Goal: Task Accomplishment & Management: Complete application form

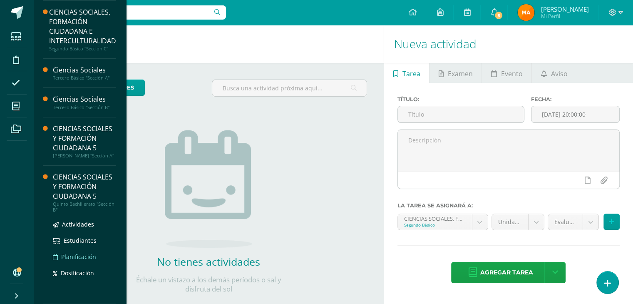
scroll to position [140, 0]
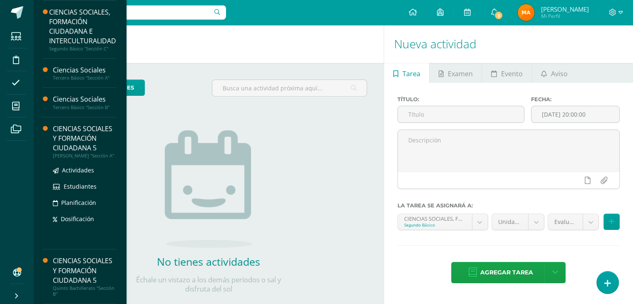
click at [69, 124] on div "CIENCIAS SOCIALES Y FORMACIÓN CIUDADANA 5" at bounding box center [84, 138] width 63 height 29
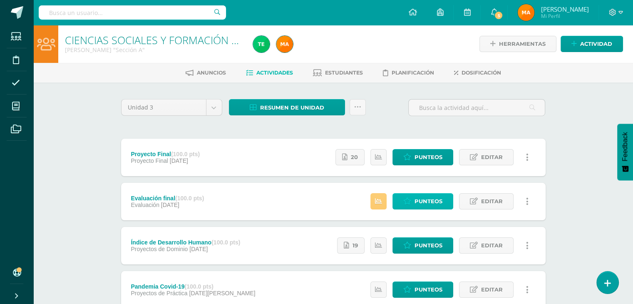
click at [416, 203] on span "Punteos" at bounding box center [428, 201] width 28 height 15
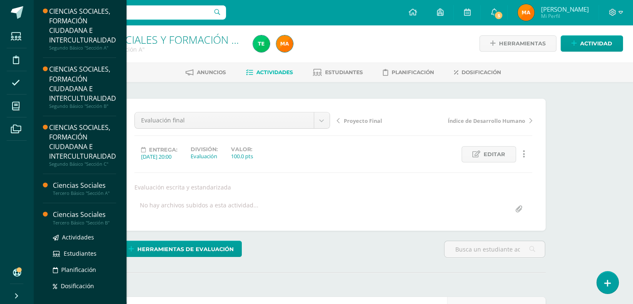
scroll to position [140, 0]
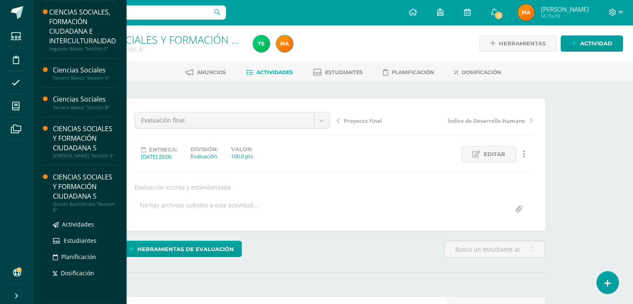
click at [77, 195] on div "CIENCIAS SOCIALES Y FORMACIÓN CIUDADANA 5" at bounding box center [84, 186] width 63 height 29
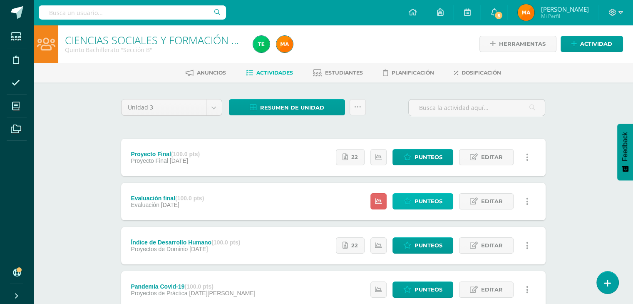
click at [429, 202] on span "Punteos" at bounding box center [428, 201] width 28 height 15
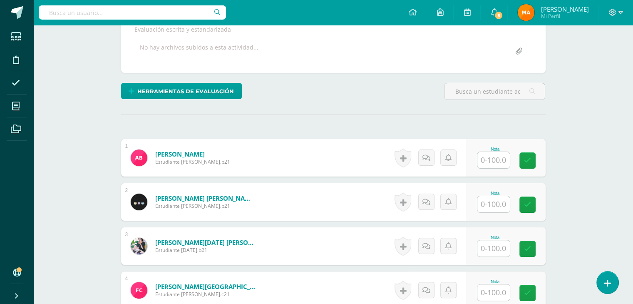
scroll to position [158, 0]
click at [486, 160] on input "text" at bounding box center [497, 160] width 33 height 17
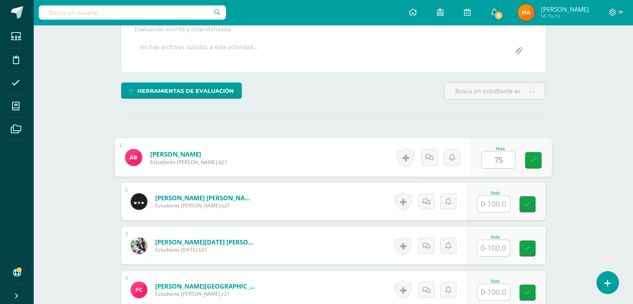
type input "75"
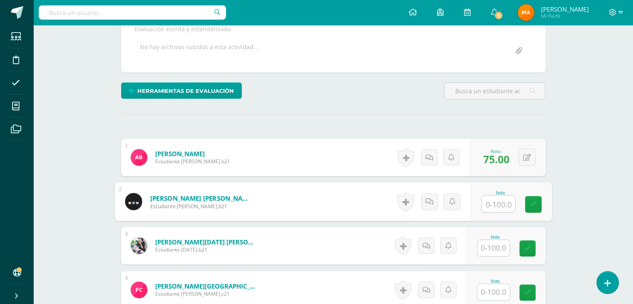
scroll to position [159, 0]
type input "82"
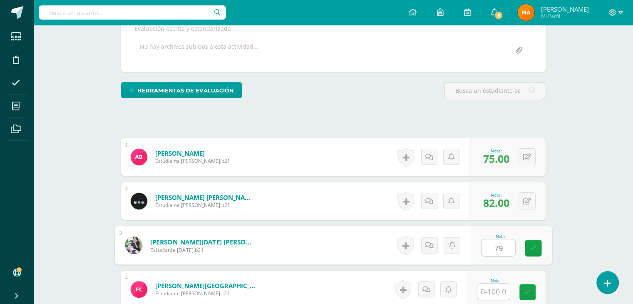
type input "79"
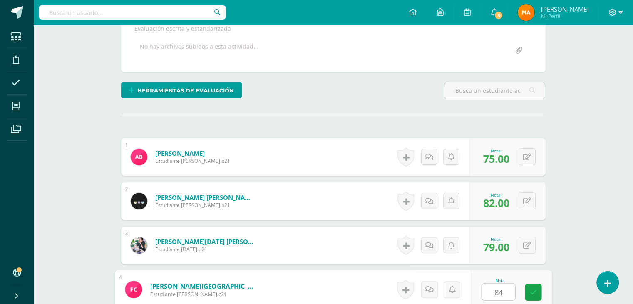
type input "84"
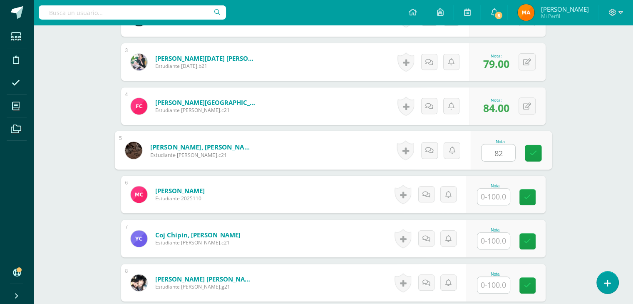
type input "82"
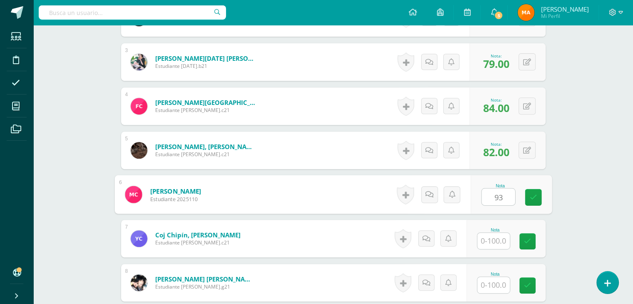
type input "93"
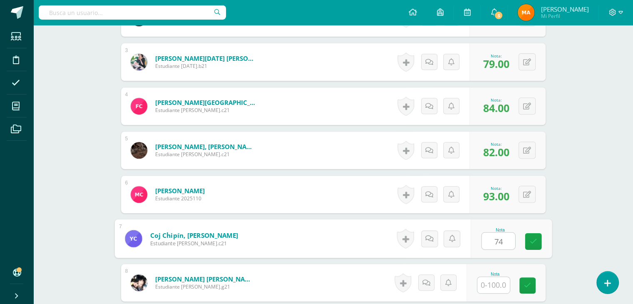
type input "74"
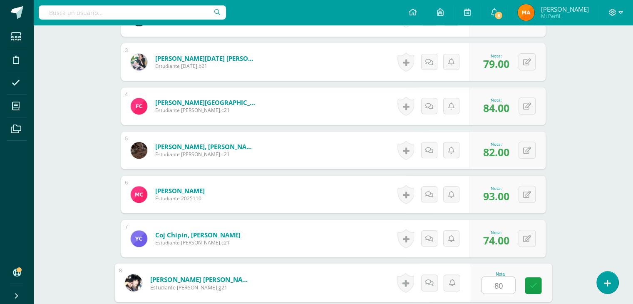
type input "80"
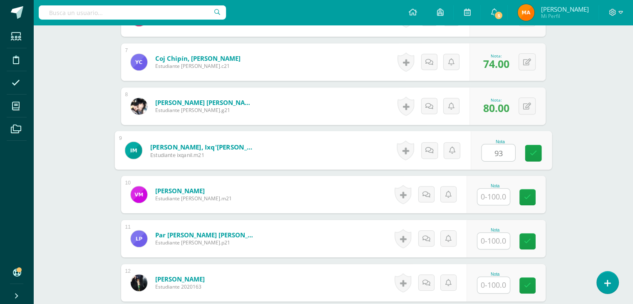
type input "93"
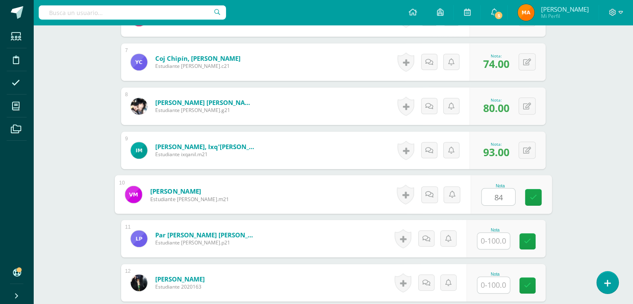
type input "84"
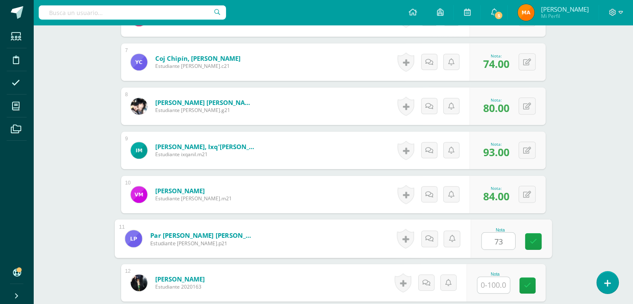
type input "73"
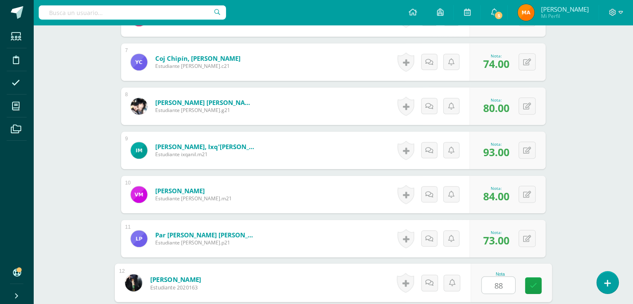
type input "88"
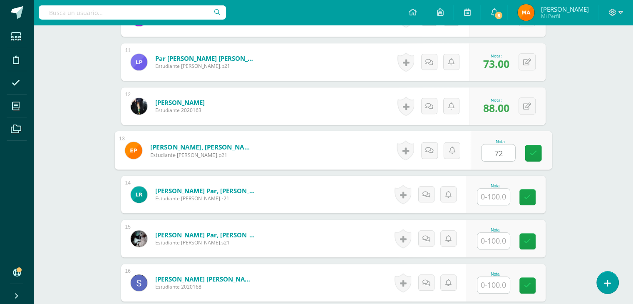
type input "72"
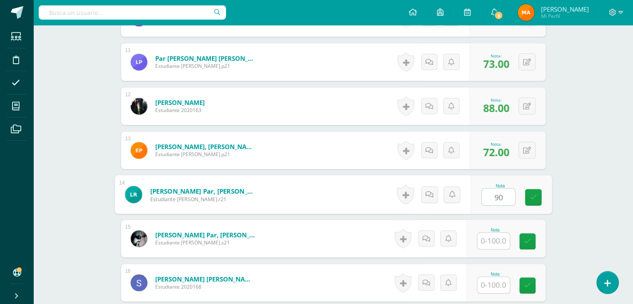
type input "90"
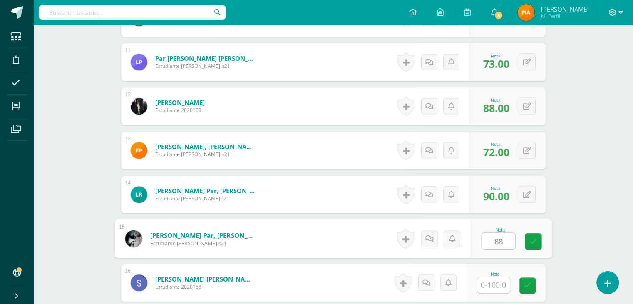
type input "88"
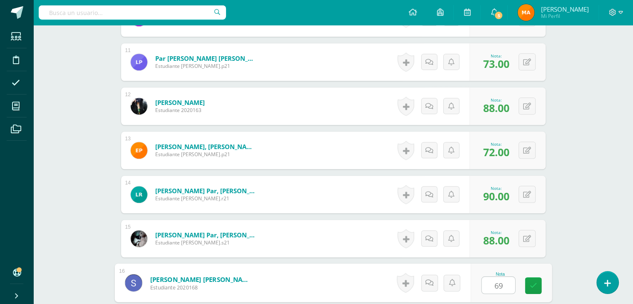
type input "69"
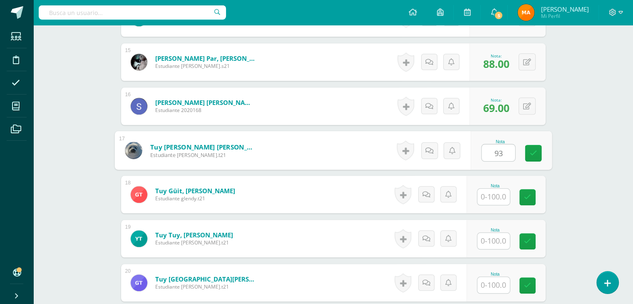
type input "93"
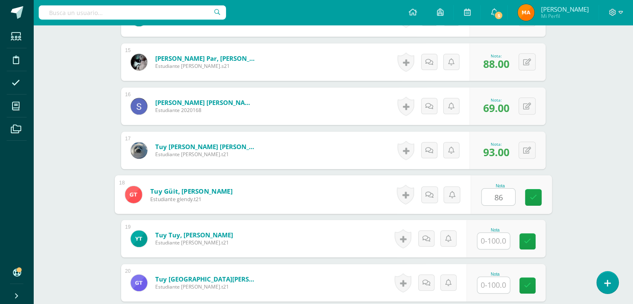
type input "86"
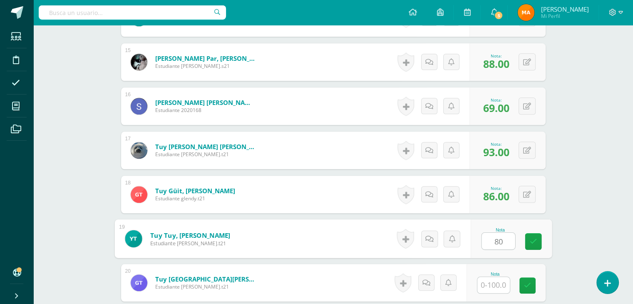
type input "80"
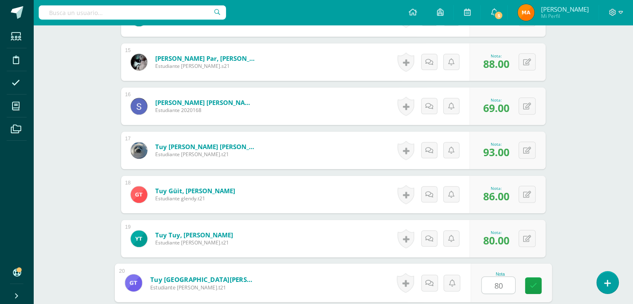
type input "80"
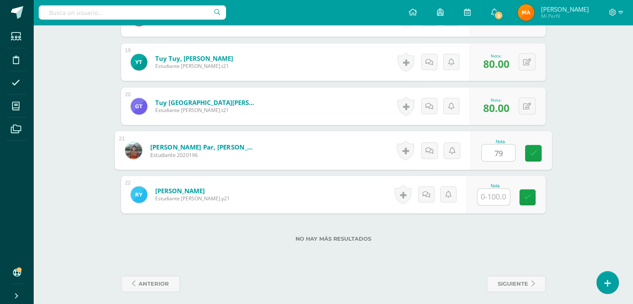
type input "79"
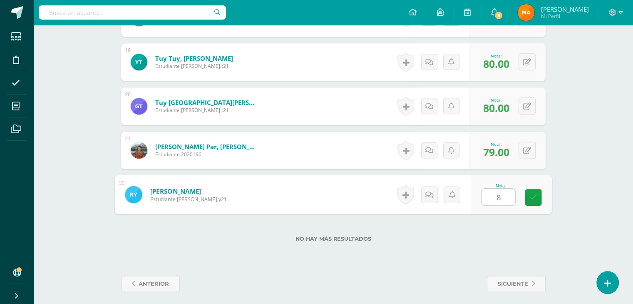
type input "89"
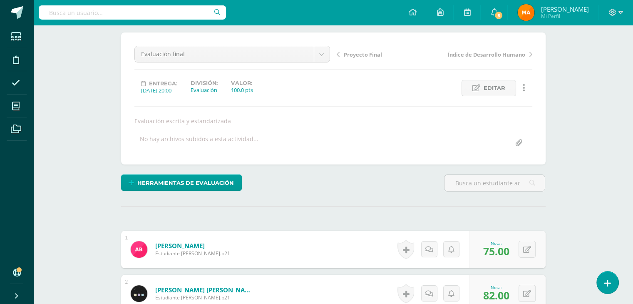
scroll to position [0, 0]
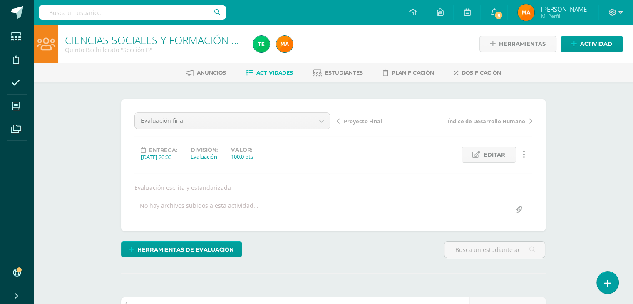
click at [264, 74] on span "Actividades" at bounding box center [274, 72] width 37 height 6
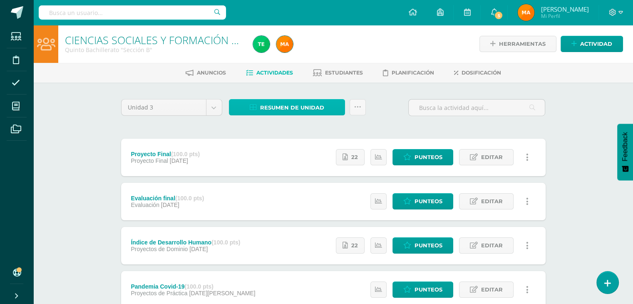
click at [280, 110] on span "Resumen de unidad" at bounding box center [292, 107] width 64 height 15
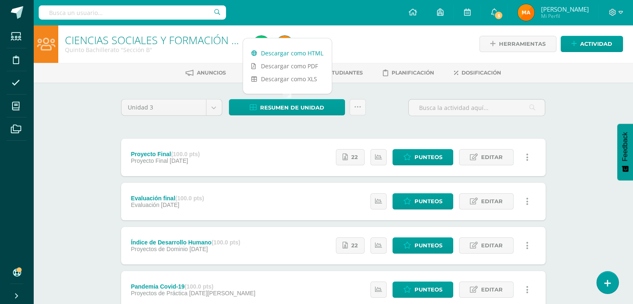
click at [308, 52] on link "Descargar como HTML" at bounding box center [287, 53] width 89 height 13
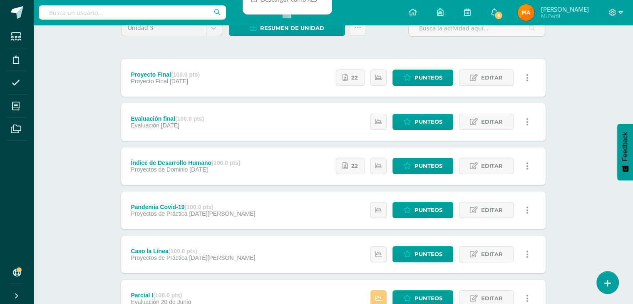
scroll to position [80, 0]
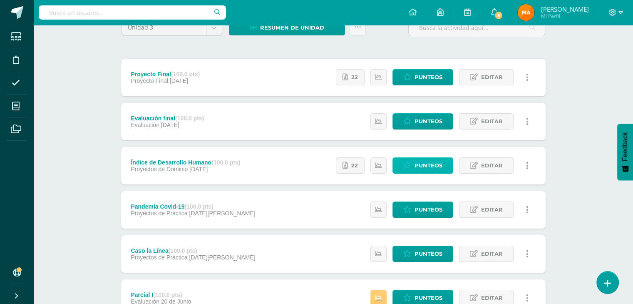
click at [431, 164] on span "Punteos" at bounding box center [428, 165] width 28 height 15
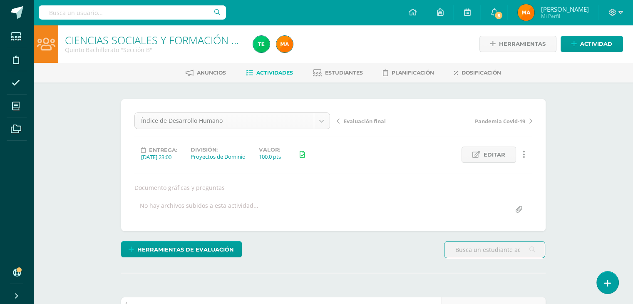
scroll to position [0, 0]
click at [508, 118] on span "Pandemia Covid-19" at bounding box center [500, 120] width 50 height 7
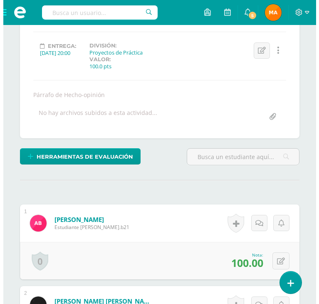
scroll to position [118, 0]
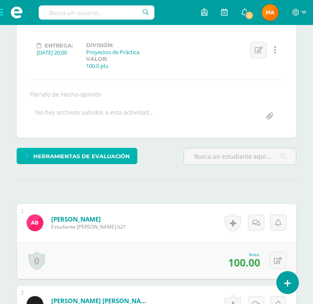
click at [109, 152] on span "Herramientas de evaluación" at bounding box center [81, 156] width 97 height 15
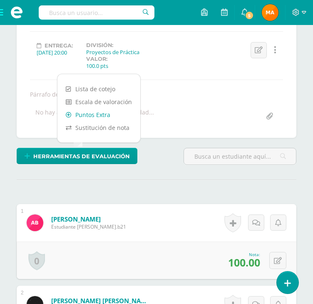
click at [96, 114] on link "Puntos Extra" at bounding box center [98, 114] width 83 height 13
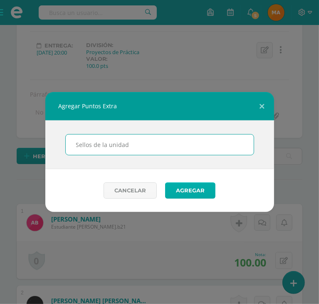
type input "Sellos de la unidad"
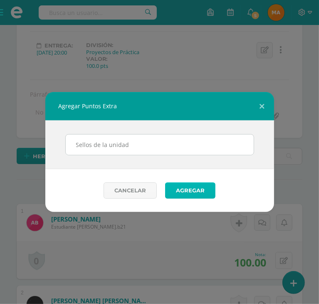
click at [196, 184] on button "Agregar" at bounding box center [190, 190] width 50 height 16
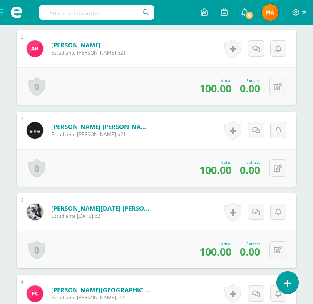
scroll to position [326, 0]
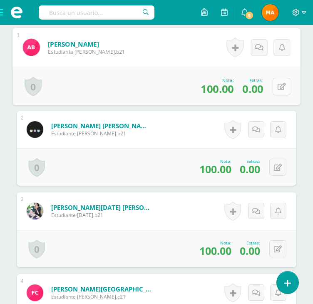
click at [279, 87] on icon at bounding box center [282, 86] width 8 height 7
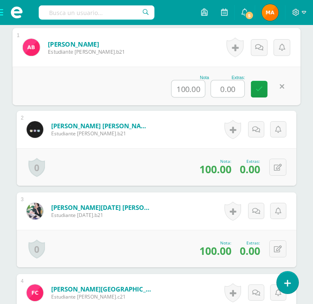
click at [233, 89] on input "0.00" at bounding box center [227, 88] width 33 height 17
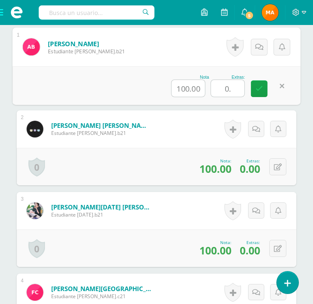
type input "0"
type input "20"
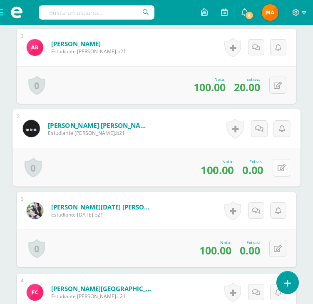
click at [278, 165] on icon at bounding box center [282, 167] width 8 height 7
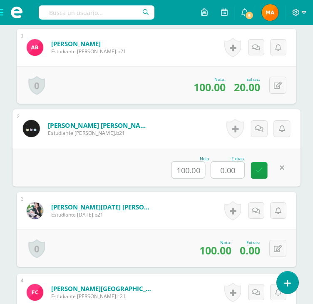
click at [237, 170] on input "0.00" at bounding box center [227, 169] width 33 height 17
click at [228, 170] on input "0.00" at bounding box center [227, 169] width 33 height 17
type input "20"
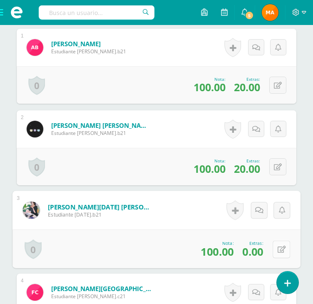
click at [276, 250] on button at bounding box center [281, 248] width 17 height 17
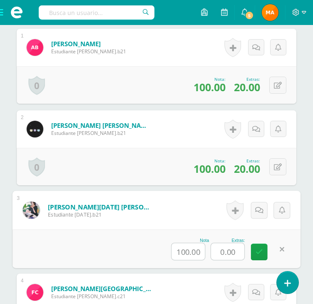
click at [236, 251] on input "0.00" at bounding box center [227, 251] width 33 height 17
type input "20"
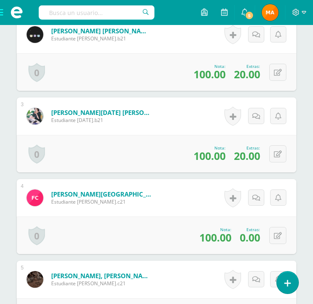
scroll to position [423, 0]
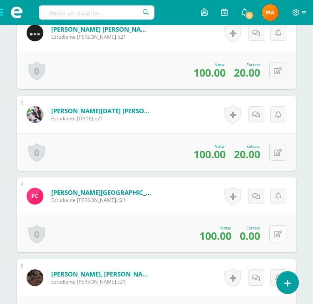
click at [278, 233] on icon at bounding box center [278, 234] width 8 height 7
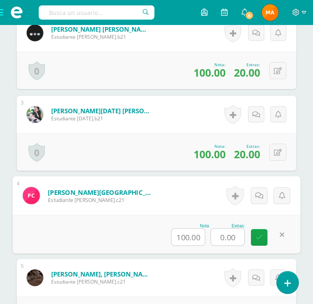
click at [226, 242] on input "0.00" at bounding box center [227, 236] width 33 height 17
type input "20"
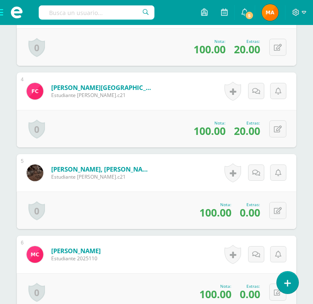
scroll to position [531, 0]
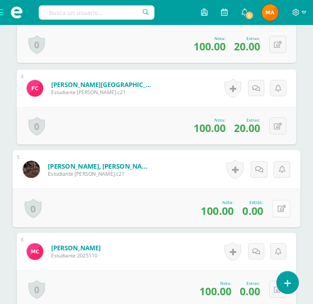
click at [278, 207] on icon at bounding box center [282, 208] width 8 height 7
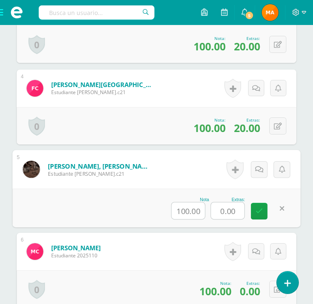
click at [228, 212] on input "0.00" at bounding box center [227, 210] width 33 height 17
type input "20"
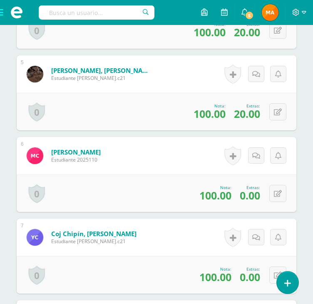
scroll to position [627, 0]
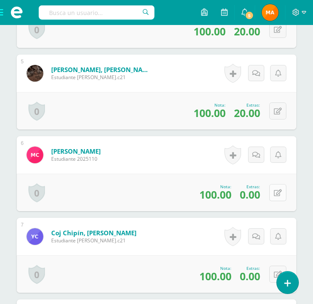
click at [278, 191] on icon at bounding box center [278, 192] width 8 height 7
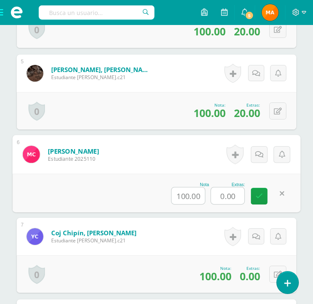
click at [238, 192] on input "0.00" at bounding box center [227, 195] width 33 height 17
type input "20"
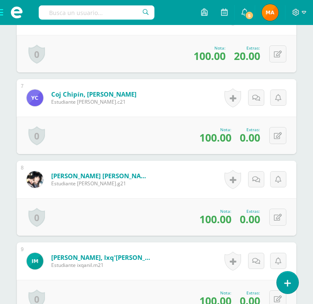
scroll to position [766, 0]
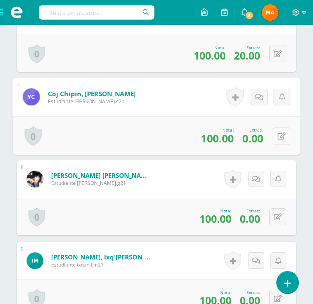
click at [279, 137] on icon at bounding box center [282, 135] width 8 height 7
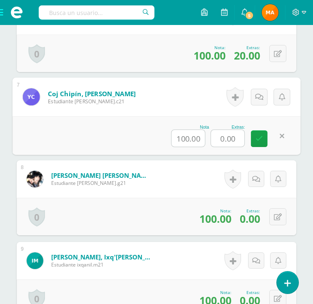
click at [228, 136] on input "0.00" at bounding box center [227, 138] width 33 height 17
type input "20"
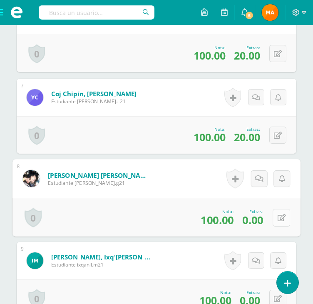
click at [276, 217] on button at bounding box center [281, 216] width 17 height 17
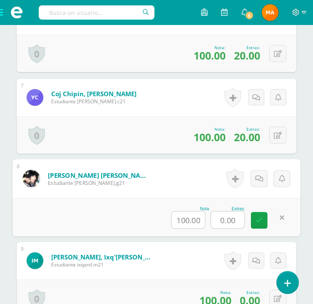
click at [230, 224] on input "0.00" at bounding box center [227, 219] width 33 height 17
type input "20"
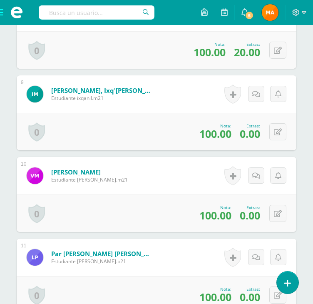
scroll to position [934, 0]
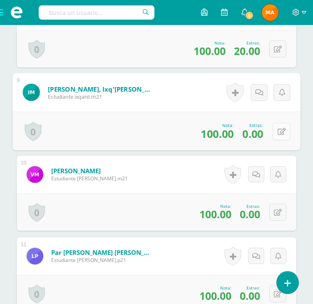
click at [278, 129] on icon at bounding box center [282, 131] width 8 height 7
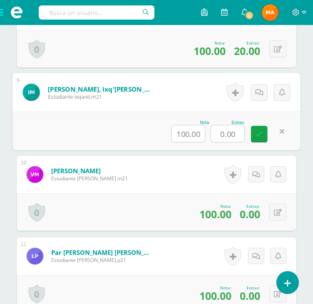
click at [233, 129] on input "0.00" at bounding box center [227, 133] width 33 height 17
type input "20"
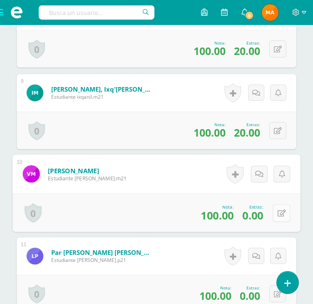
click at [278, 213] on icon at bounding box center [282, 212] width 8 height 7
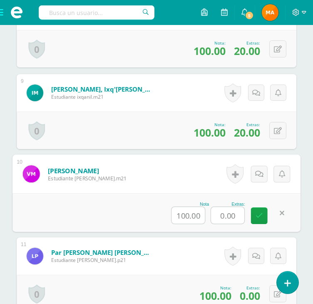
click at [229, 214] on input "0.00" at bounding box center [227, 215] width 33 height 17
type input "20"
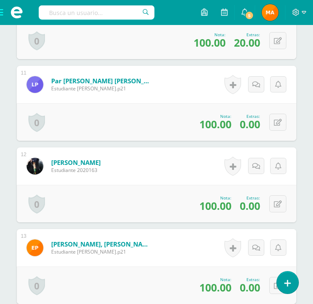
scroll to position [1119, 0]
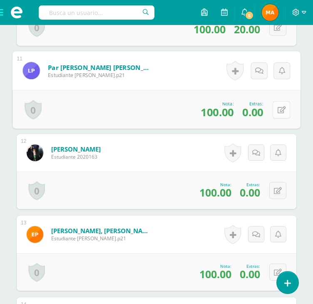
click at [277, 104] on button at bounding box center [281, 109] width 17 height 17
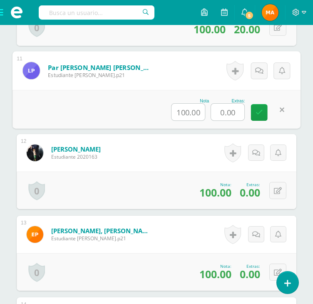
click at [238, 109] on input "0.00" at bounding box center [227, 112] width 33 height 17
type input "20"
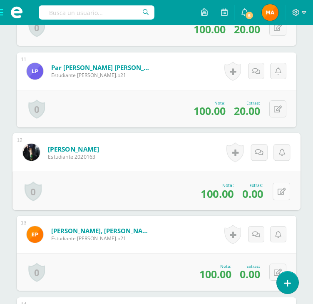
click at [272, 189] on div "0 [GEOGRAPHIC_DATA] Logros obtenidos Aún no hay logros agregados Nota: 100.00 E…" at bounding box center [156, 190] width 288 height 39
click at [279, 188] on icon at bounding box center [282, 191] width 8 height 7
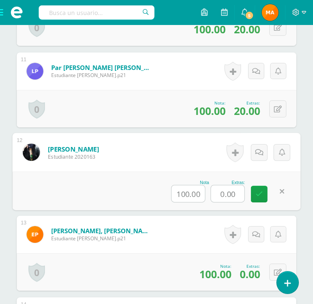
click at [219, 196] on input "0.00" at bounding box center [227, 193] width 33 height 17
type input "20"
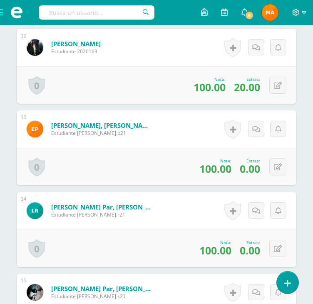
scroll to position [1225, 0]
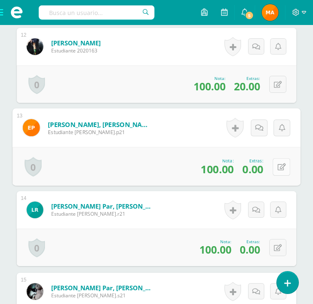
click at [273, 165] on button at bounding box center [281, 166] width 17 height 17
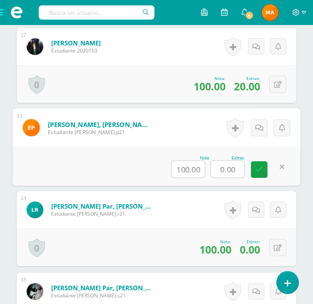
click at [233, 167] on input "0.00" at bounding box center [227, 169] width 33 height 17
type input "10"
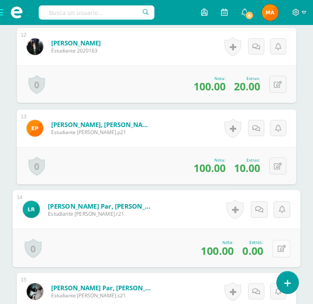
click at [271, 251] on div "0 Logros Logros obtenidos Aún no hay logros agregados Nota: 100.00 Extras: 0.00" at bounding box center [156, 247] width 288 height 39
click at [278, 248] on icon at bounding box center [282, 248] width 8 height 7
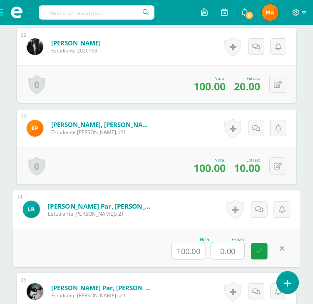
click at [228, 251] on input "0.00" at bounding box center [227, 250] width 33 height 17
type input "20"
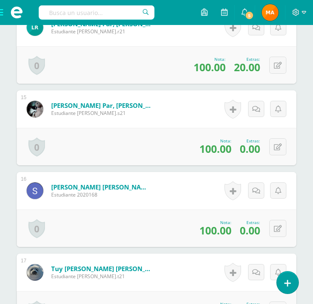
scroll to position [1408, 0]
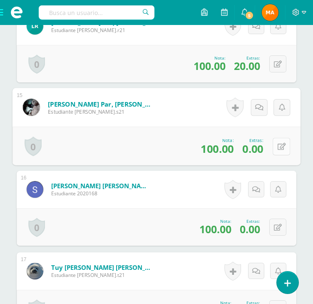
click at [277, 147] on button at bounding box center [281, 145] width 17 height 17
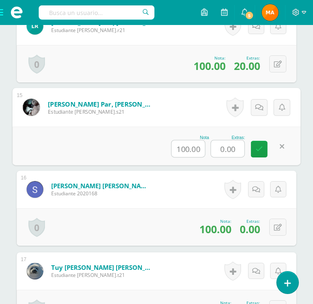
click at [233, 145] on input "0.00" at bounding box center [227, 148] width 33 height 17
type input "20"
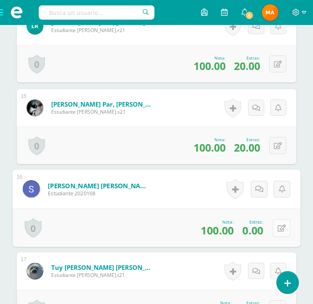
click at [279, 224] on icon at bounding box center [282, 227] width 8 height 7
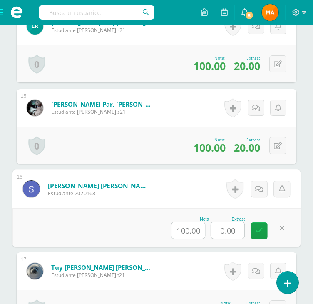
click at [224, 230] on input "0.00" at bounding box center [227, 230] width 33 height 17
type input "20"
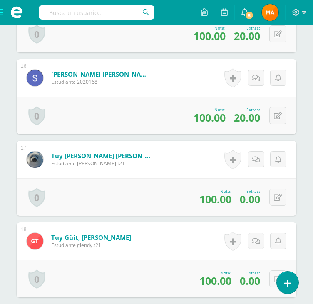
scroll to position [1530, 0]
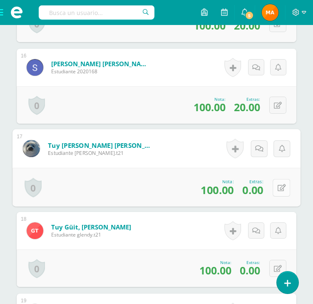
click at [283, 181] on button at bounding box center [281, 187] width 17 height 17
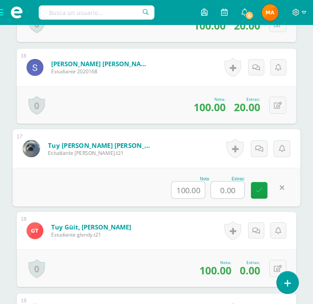
click at [223, 190] on input "0.00" at bounding box center [227, 189] width 33 height 17
type input "20"
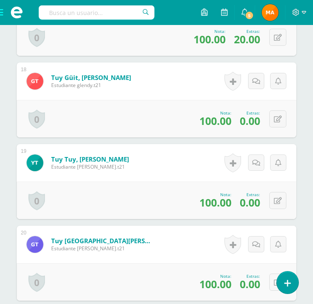
scroll to position [1680, 0]
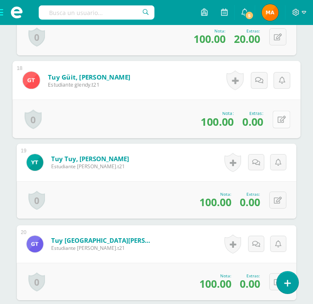
click at [278, 119] on icon at bounding box center [282, 119] width 8 height 7
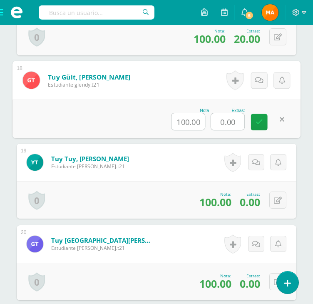
click at [230, 119] on input "0.00" at bounding box center [227, 121] width 33 height 17
type input "20"
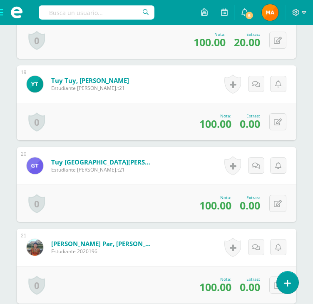
scroll to position [1759, 0]
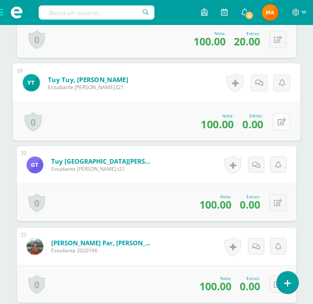
click at [276, 119] on button at bounding box center [281, 121] width 17 height 17
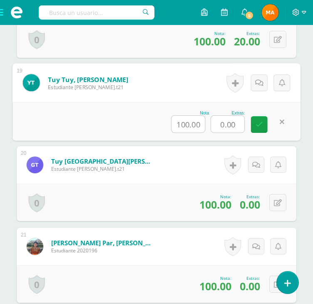
click at [223, 122] on input "0.00" at bounding box center [227, 124] width 33 height 17
type input "20"
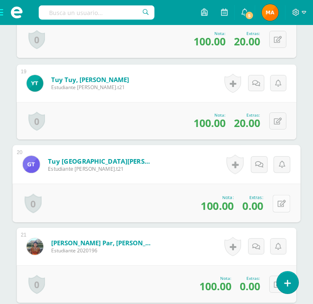
click at [276, 200] on button at bounding box center [281, 202] width 17 height 17
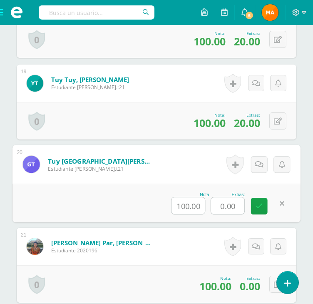
click at [228, 203] on input "0.00" at bounding box center [227, 205] width 33 height 17
type input "20"
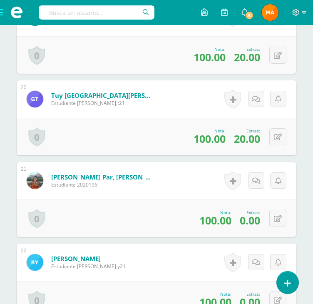
scroll to position [1826, 0]
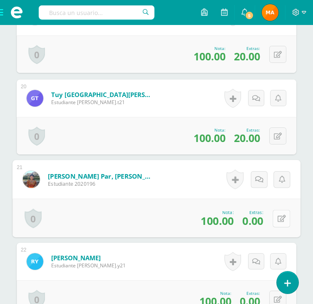
click at [278, 215] on icon at bounding box center [282, 218] width 8 height 7
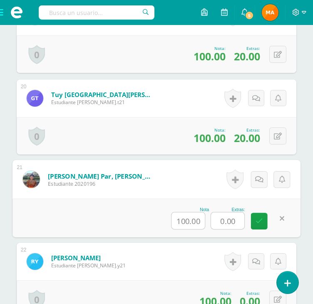
click at [224, 220] on input "0.00" at bounding box center [227, 220] width 33 height 17
type input "10"
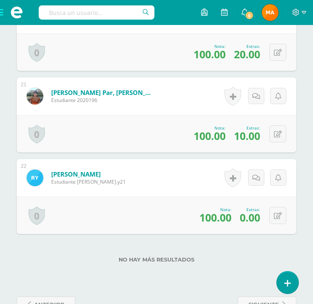
scroll to position [1935, 0]
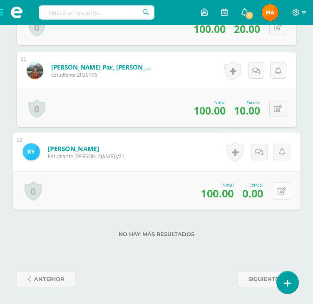
click at [276, 191] on button at bounding box center [281, 190] width 17 height 17
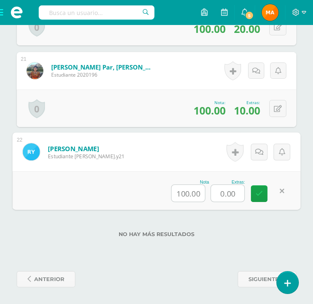
click at [237, 185] on input "0.00" at bounding box center [227, 193] width 33 height 17
type input "20"
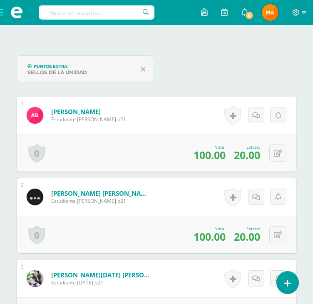
scroll to position [0, 0]
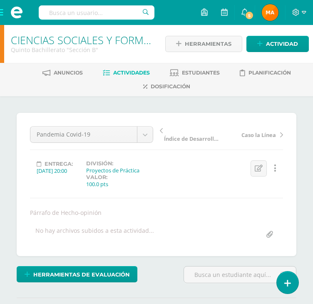
click at [130, 72] on span "Actividades" at bounding box center [131, 72] width 37 height 6
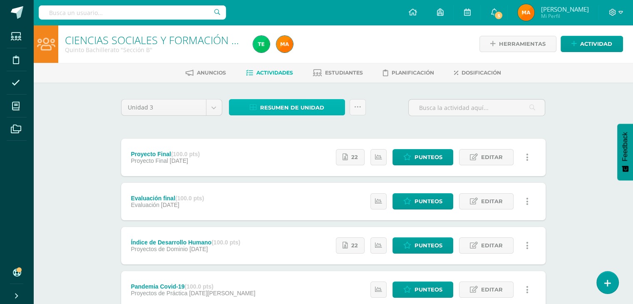
click at [298, 105] on span "Resumen de unidad" at bounding box center [292, 107] width 64 height 15
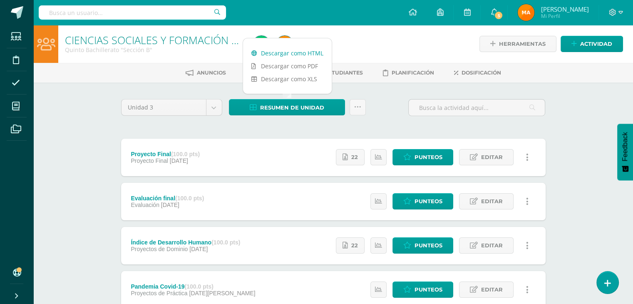
click at [293, 51] on link "Descargar como HTML" at bounding box center [287, 53] width 89 height 13
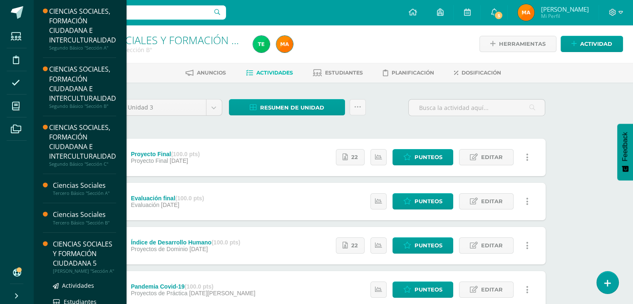
click at [66, 263] on div "CIENCIAS SOCIALES Y FORMACIÓN CIUDADANA 5" at bounding box center [84, 253] width 63 height 29
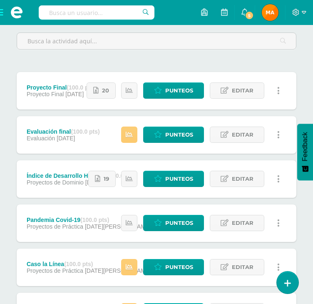
scroll to position [171, 0]
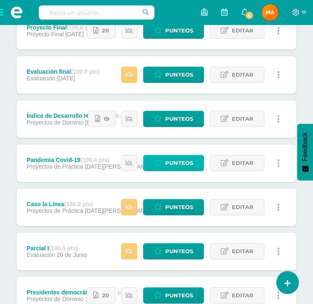
click at [168, 163] on span "Punteos" at bounding box center [179, 162] width 28 height 15
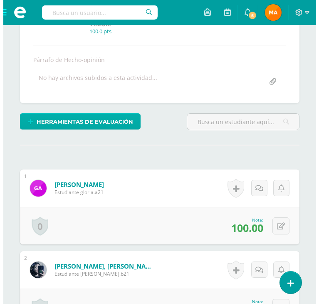
scroll to position [153, 0]
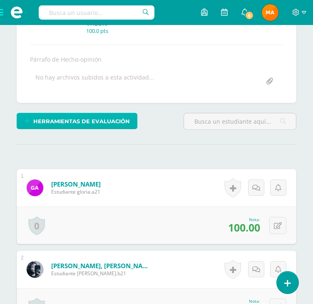
click at [106, 122] on span "Herramientas de evaluación" at bounding box center [81, 121] width 97 height 15
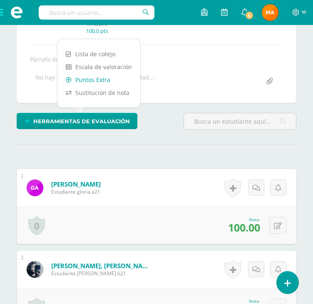
click at [97, 78] on link "Puntos Extra" at bounding box center [98, 79] width 83 height 13
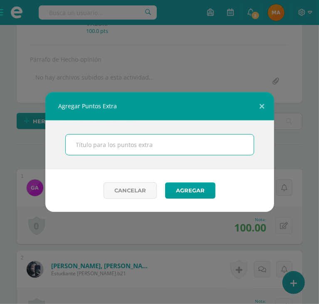
scroll to position [154, 0]
type input "Sellos de la unidad"
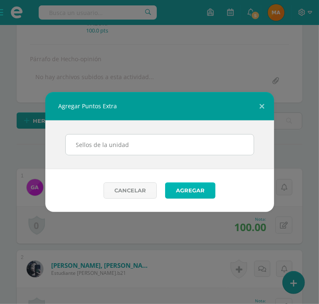
click at [198, 189] on button "Agregar" at bounding box center [190, 190] width 50 height 16
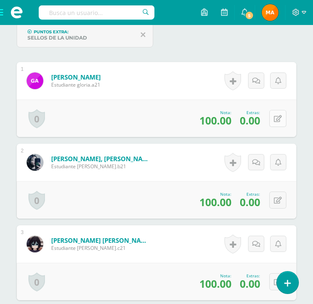
scroll to position [294, 0]
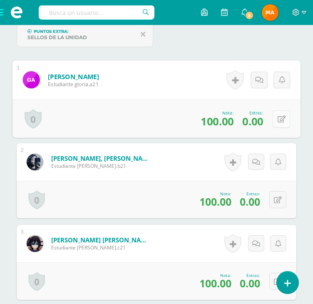
click at [281, 115] on icon at bounding box center [282, 118] width 8 height 7
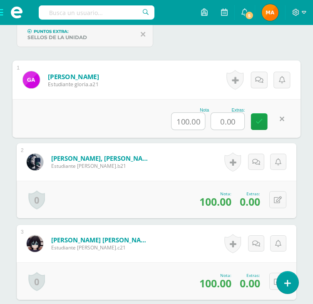
click at [236, 119] on input "0.00" at bounding box center [227, 121] width 33 height 17
type input "20"
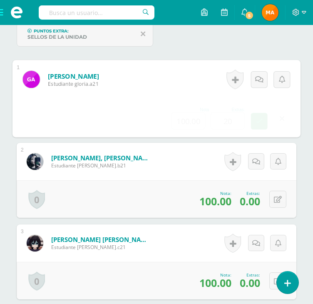
scroll to position [295, 0]
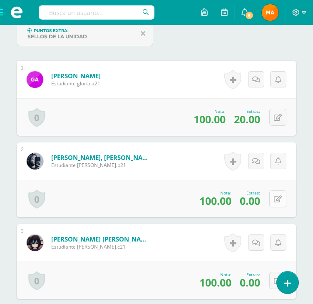
click at [280, 196] on icon at bounding box center [278, 199] width 8 height 7
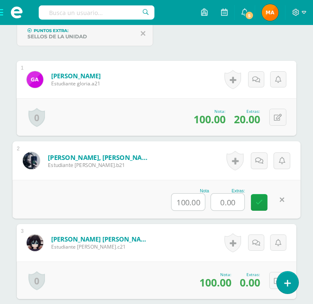
click at [225, 200] on input "0.00" at bounding box center [227, 202] width 33 height 17
type input "20"
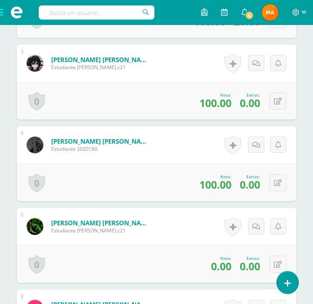
scroll to position [474, 0]
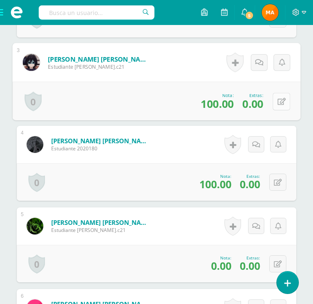
click at [283, 99] on button at bounding box center [281, 100] width 17 height 17
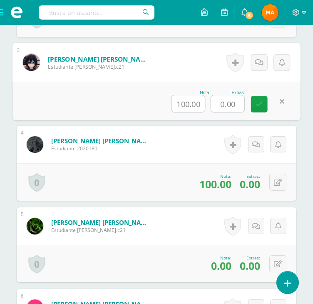
click at [228, 103] on input "0.00" at bounding box center [227, 103] width 33 height 17
type input "20"
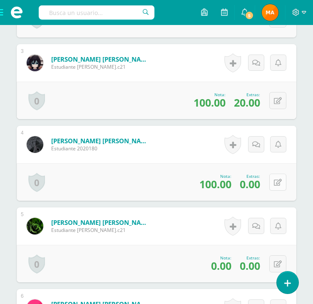
click at [276, 184] on button at bounding box center [277, 182] width 17 height 17
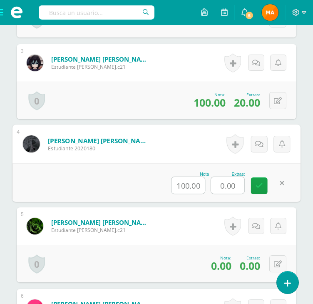
click at [230, 183] on input "0.00" at bounding box center [227, 185] width 33 height 17
type input "20"
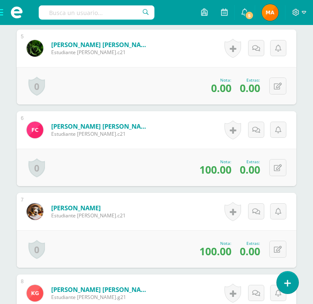
scroll to position [652, 0]
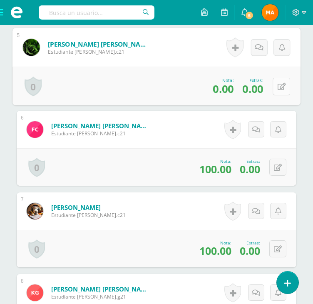
click at [276, 84] on button at bounding box center [281, 85] width 17 height 17
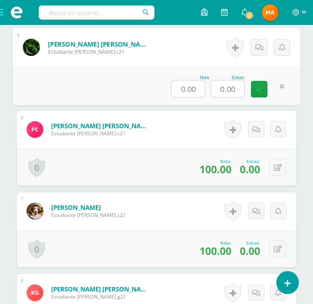
click at [221, 90] on input "0.00" at bounding box center [227, 88] width 33 height 17
click at [260, 90] on icon at bounding box center [259, 88] width 7 height 7
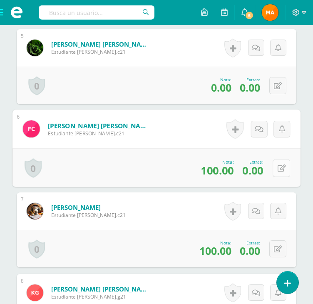
click at [280, 169] on icon at bounding box center [282, 167] width 8 height 7
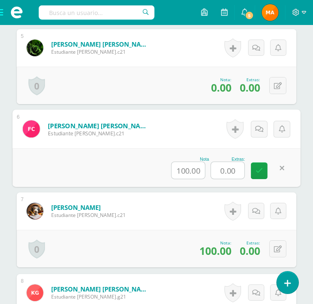
click at [226, 170] on input "0.00" at bounding box center [227, 170] width 33 height 17
type input "20"
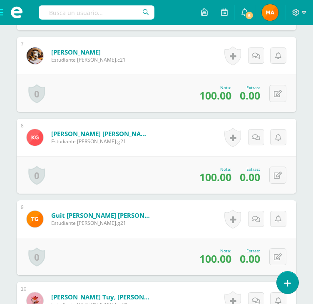
scroll to position [817, 0]
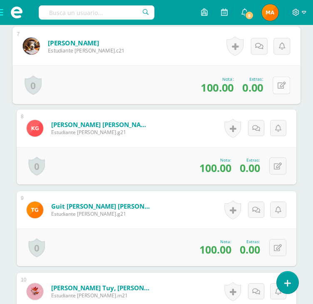
click at [277, 84] on button at bounding box center [281, 84] width 17 height 17
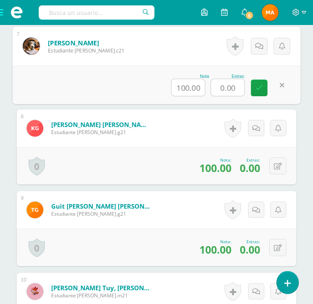
click at [228, 88] on input "0.00" at bounding box center [227, 87] width 33 height 17
type input "20"
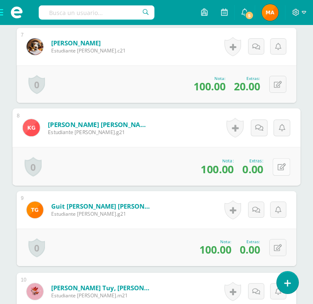
click at [273, 165] on button at bounding box center [281, 166] width 17 height 17
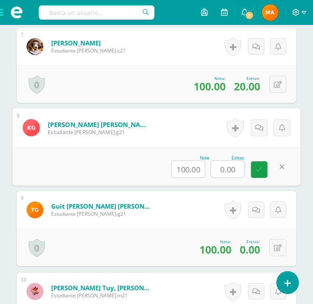
click at [230, 169] on input "0.00" at bounding box center [227, 169] width 33 height 17
type input "20"
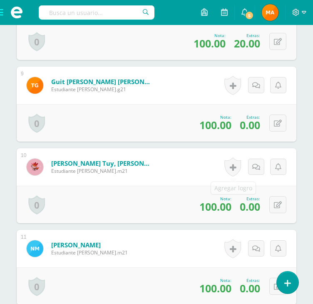
scroll to position [942, 0]
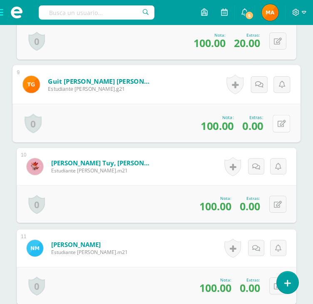
click at [275, 123] on button at bounding box center [281, 122] width 17 height 17
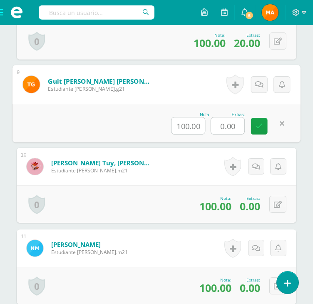
click at [233, 125] on input "0.00" at bounding box center [227, 125] width 33 height 17
type input "10"
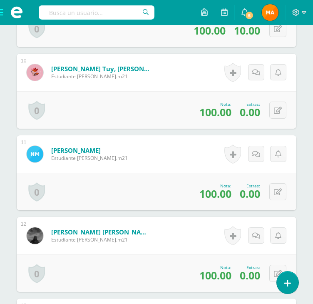
scroll to position [1037, 0]
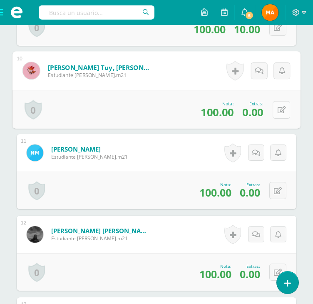
click at [278, 108] on icon at bounding box center [282, 109] width 8 height 7
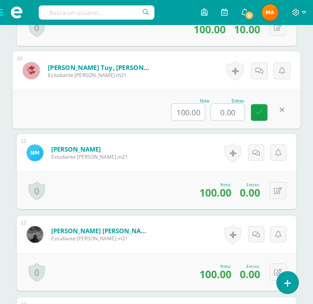
click at [236, 110] on input "0.00" at bounding box center [227, 112] width 33 height 17
type input "20"
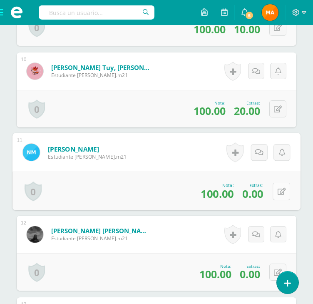
click at [270, 192] on div "0 Logros Logros obtenidos Aún no hay logros agregados Nota: 100.00 Extras: 0.00" at bounding box center [156, 190] width 288 height 39
click at [280, 188] on icon at bounding box center [282, 191] width 8 height 7
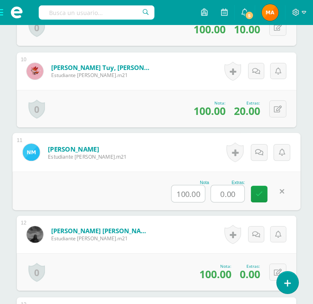
click at [228, 195] on input "0.00" at bounding box center [227, 193] width 33 height 17
type input "20"
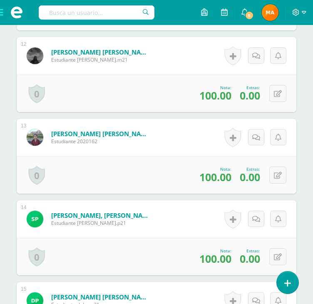
scroll to position [1216, 0]
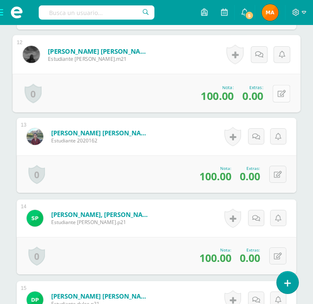
click at [281, 92] on button at bounding box center [281, 92] width 17 height 17
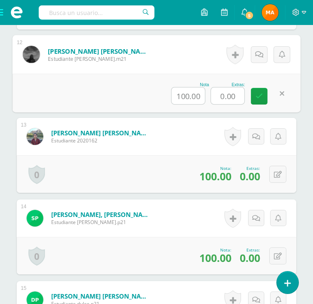
click at [226, 94] on input "0.00" at bounding box center [227, 95] width 33 height 17
type input "20"
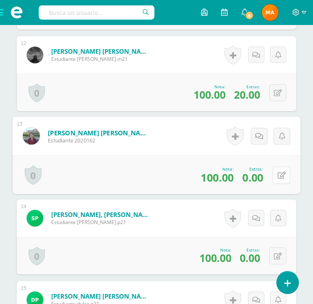
click at [278, 171] on icon at bounding box center [282, 174] width 8 height 7
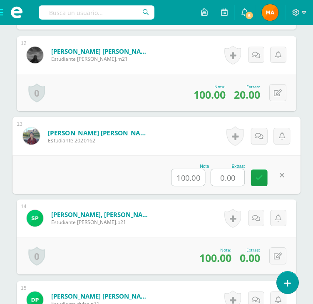
click at [223, 174] on input "0.00" at bounding box center [227, 177] width 33 height 17
type input "20"
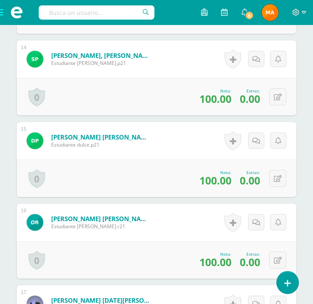
scroll to position [1376, 0]
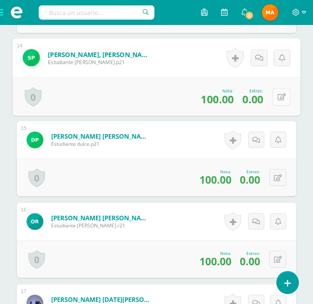
click at [275, 97] on button at bounding box center [281, 96] width 17 height 17
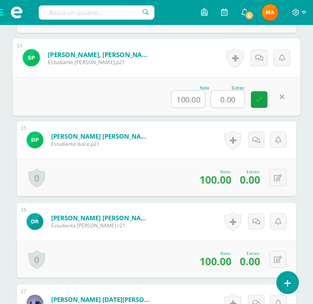
click at [222, 94] on input "0.00" at bounding box center [227, 99] width 33 height 17
type input "20"
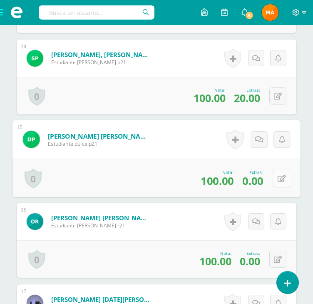
click at [273, 181] on button at bounding box center [281, 177] width 17 height 17
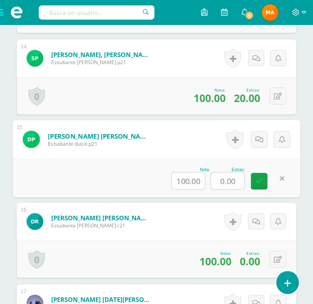
click at [221, 184] on input "0.00" at bounding box center [227, 180] width 33 height 17
type input "20"
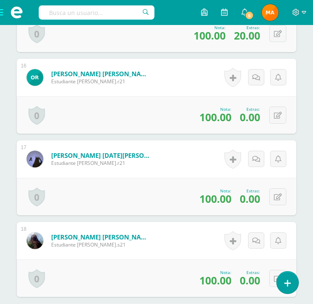
scroll to position [1531, 0]
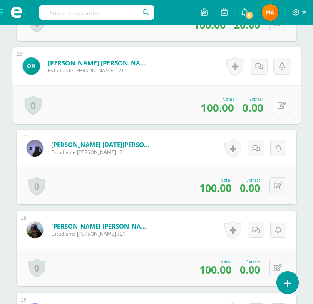
click at [280, 102] on icon at bounding box center [282, 105] width 8 height 7
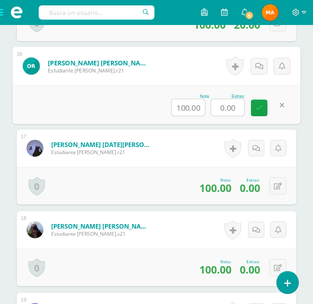
click at [229, 104] on input "0.00" at bounding box center [227, 107] width 33 height 17
type input "20"
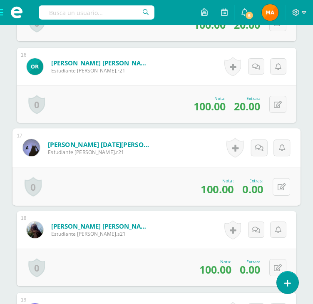
click at [280, 183] on icon at bounding box center [282, 186] width 8 height 7
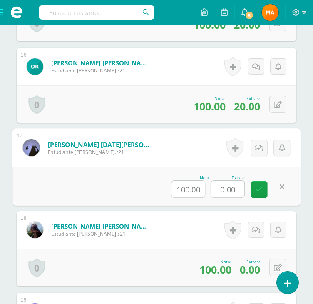
click at [229, 191] on input "0.00" at bounding box center [227, 189] width 33 height 17
type input "10"
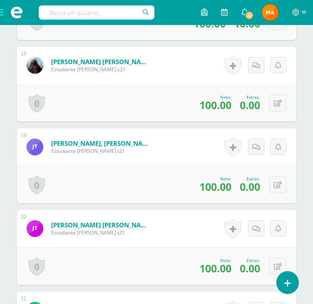
scroll to position [1699, 0]
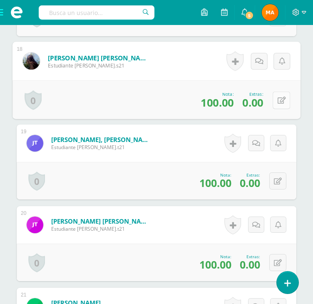
click at [278, 97] on icon at bounding box center [282, 100] width 8 height 7
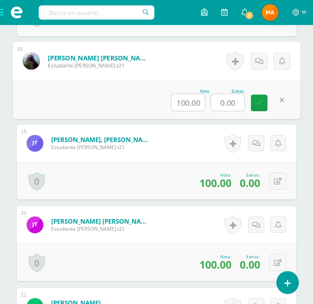
click at [232, 100] on input "0.00" at bounding box center [227, 102] width 33 height 17
type input "20"
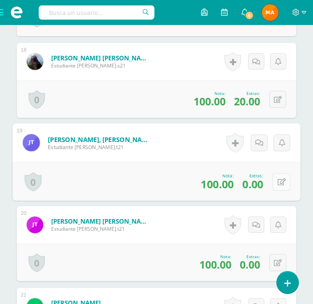
click at [275, 180] on button at bounding box center [281, 181] width 17 height 17
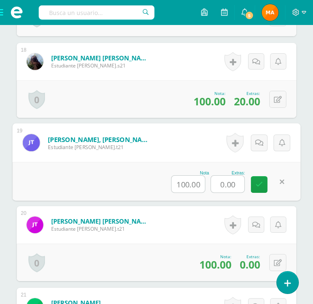
click at [233, 182] on input "0.00" at bounding box center [227, 184] width 33 height 17
type input "20"
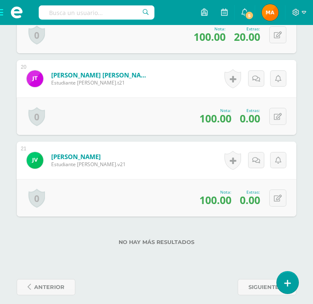
scroll to position [1846, 0]
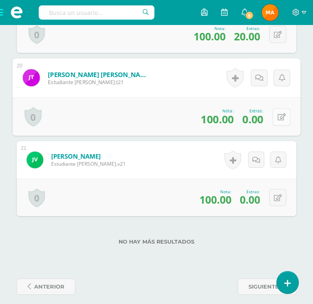
click at [275, 117] on button at bounding box center [281, 116] width 17 height 17
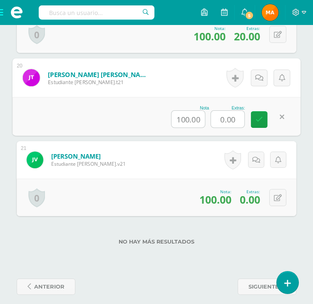
click at [230, 117] on input "0.00" at bounding box center [227, 119] width 33 height 17
type input "20"
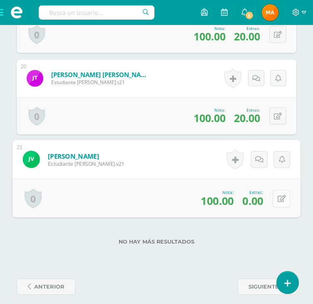
click at [273, 198] on button at bounding box center [281, 197] width 17 height 17
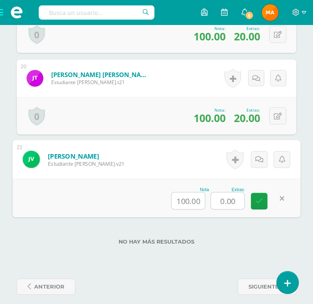
click at [220, 201] on input "0.00" at bounding box center [227, 200] width 33 height 17
type input "20"
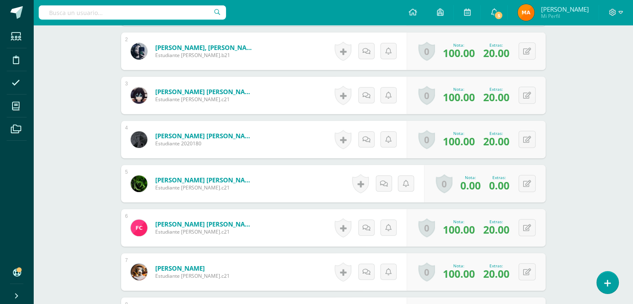
scroll to position [0, 0]
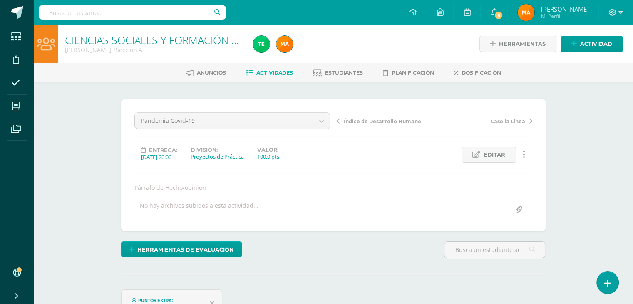
click at [265, 69] on span "Actividades" at bounding box center [274, 72] width 37 height 6
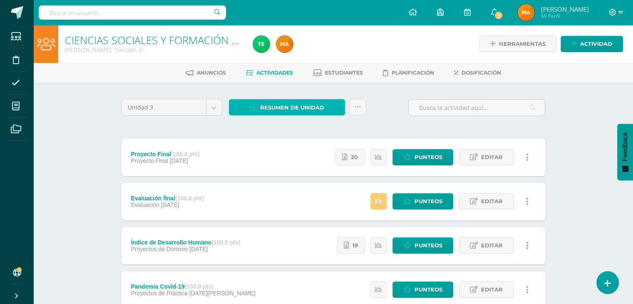
click at [269, 108] on span "Resumen de unidad" at bounding box center [292, 107] width 64 height 15
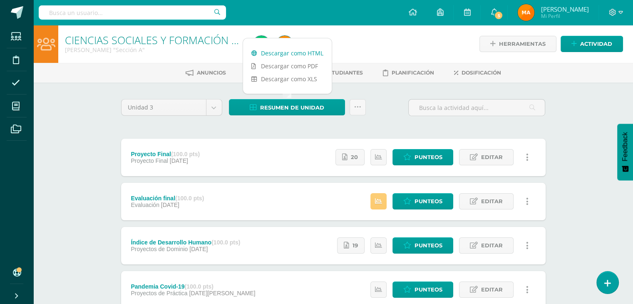
click at [313, 53] on link "Descargar como HTML" at bounding box center [287, 53] width 89 height 13
